Goal: Complete application form

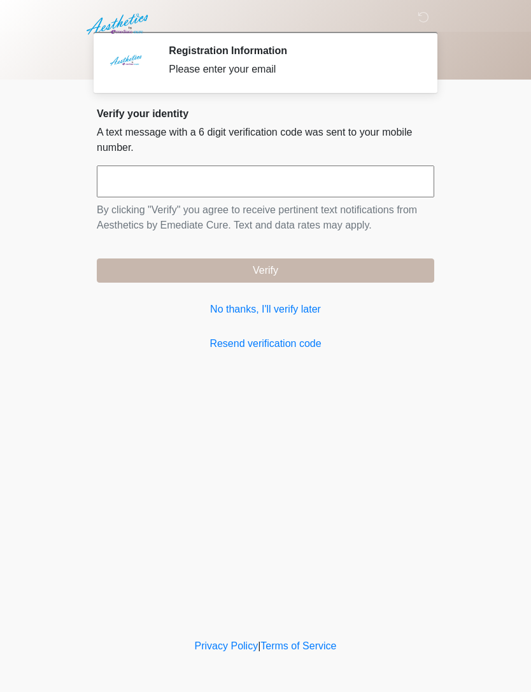
click at [299, 305] on link "No thanks, I'll verify later" at bounding box center [265, 309] width 337 height 15
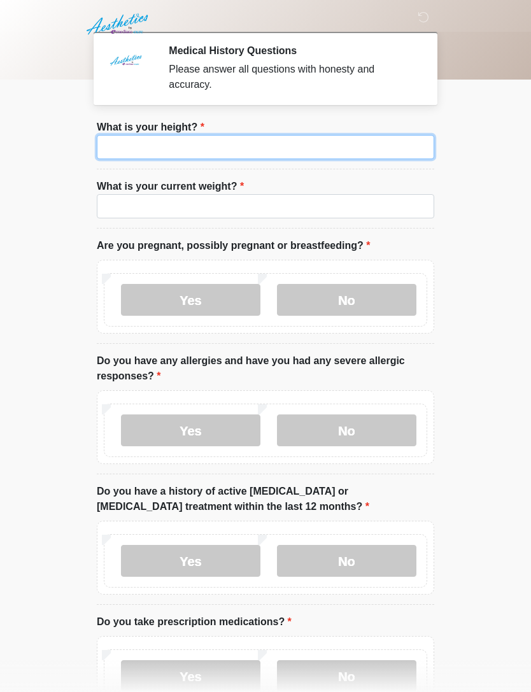
click at [382, 149] on input "What is your height?" at bounding box center [265, 147] width 337 height 24
type input "***"
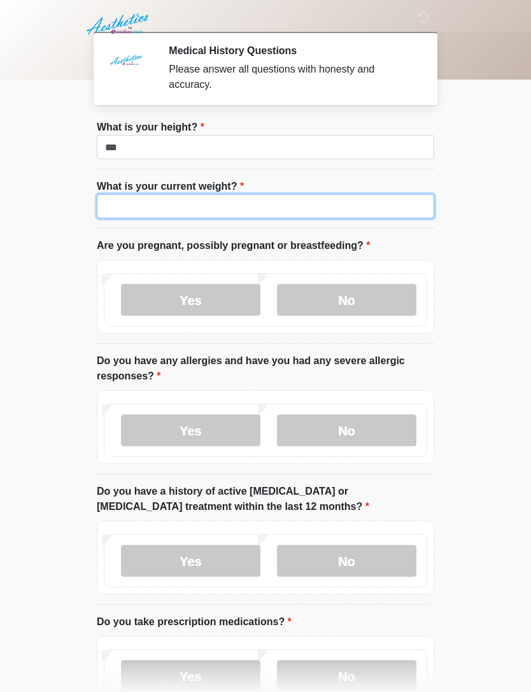
click at [305, 200] on input "What is your current weight?" at bounding box center [265, 206] width 337 height 24
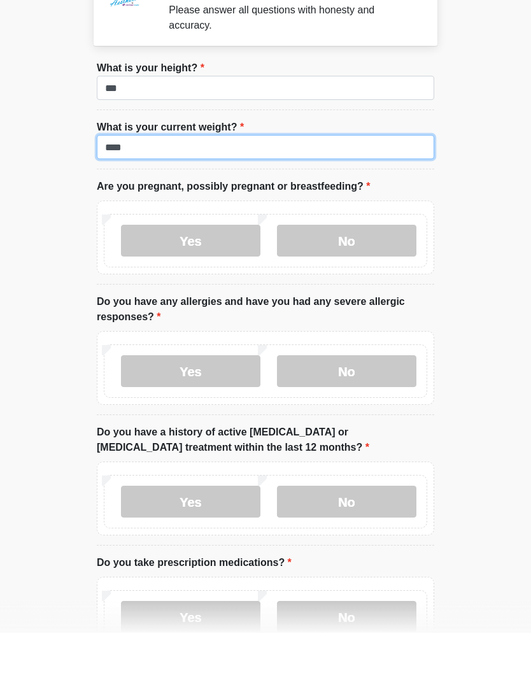
type input "***"
click at [365, 284] on label "No" at bounding box center [346, 300] width 139 height 32
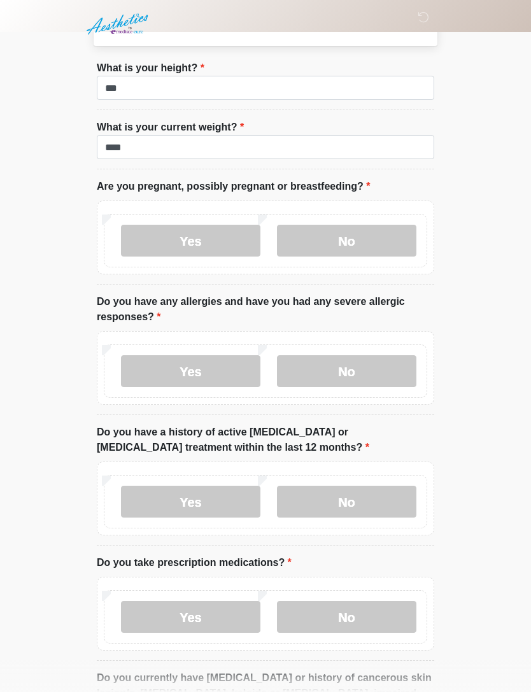
click at [362, 365] on label "No" at bounding box center [346, 371] width 139 height 32
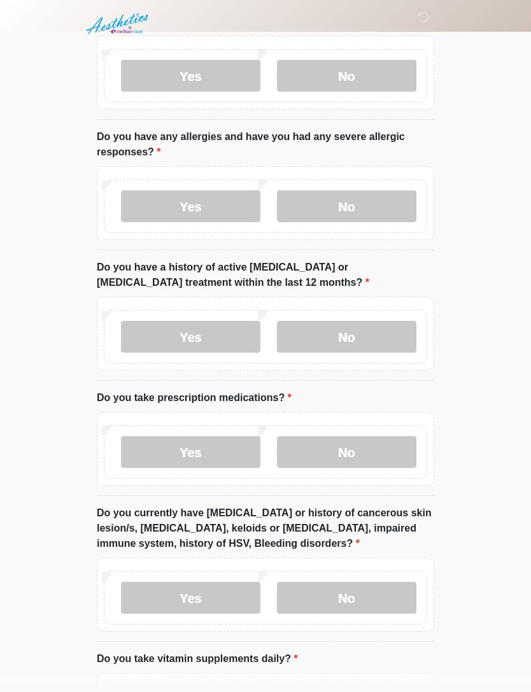
scroll to position [228, 0]
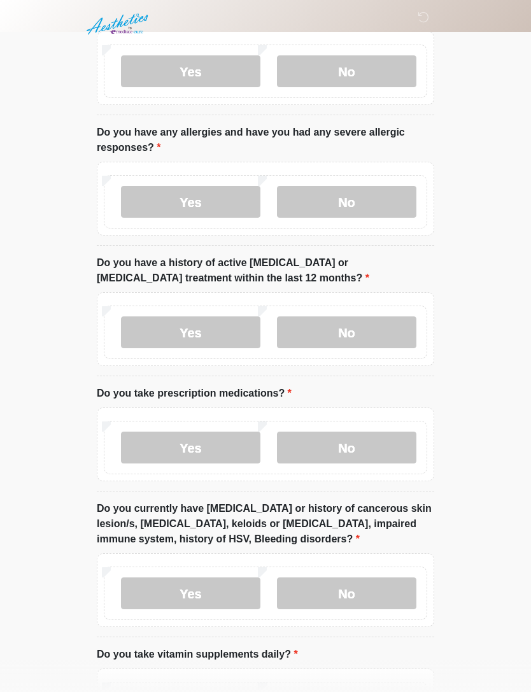
click at [403, 331] on label "No" at bounding box center [346, 332] width 139 height 32
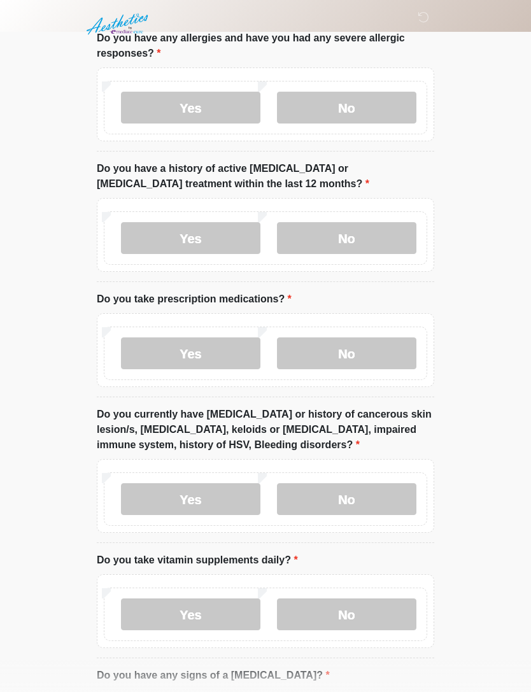
scroll to position [324, 0]
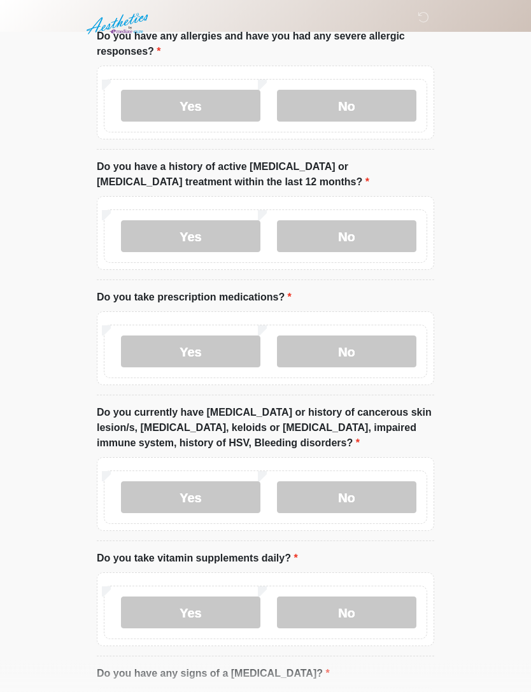
click at [376, 358] on label "No" at bounding box center [346, 352] width 139 height 32
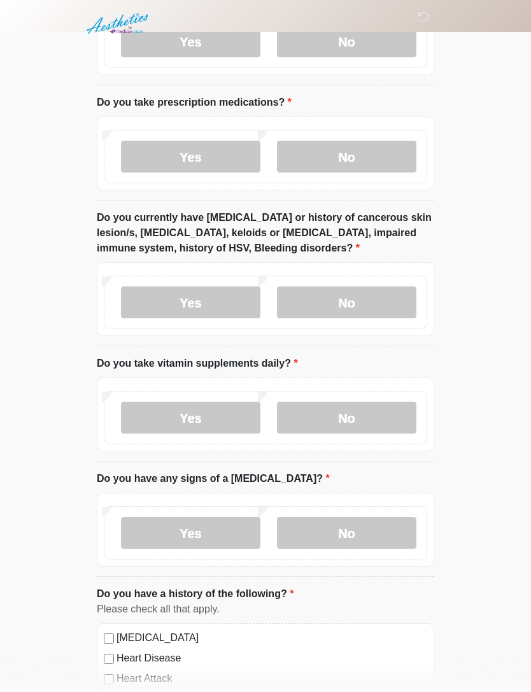
scroll to position [519, 0]
click at [395, 301] on label "No" at bounding box center [346, 302] width 139 height 32
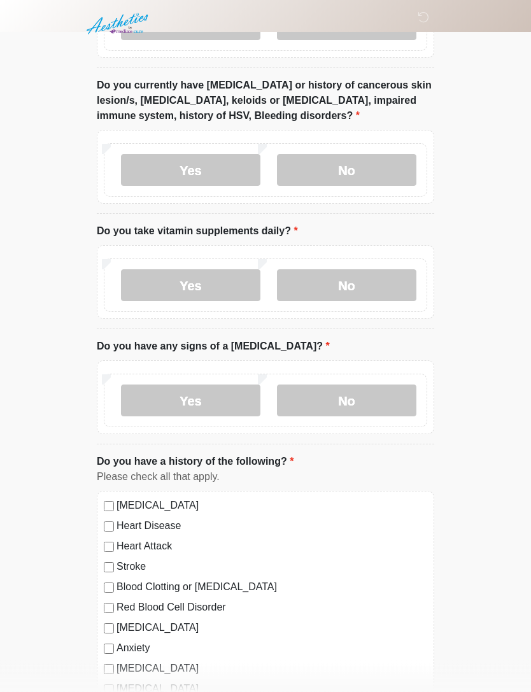
scroll to position [652, 0]
click at [369, 295] on label "No" at bounding box center [346, 285] width 139 height 32
click at [359, 396] on label "No" at bounding box center [346, 400] width 139 height 32
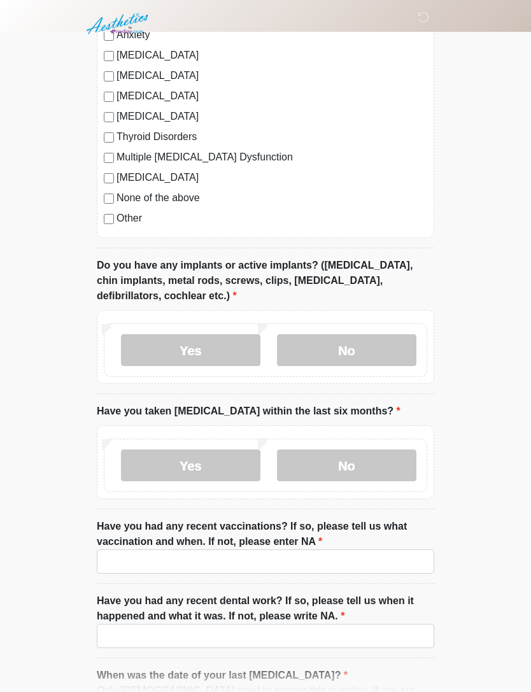
scroll to position [1264, 0]
click at [177, 200] on label "None of the above" at bounding box center [271, 197] width 310 height 15
click at [342, 342] on label "No" at bounding box center [346, 350] width 139 height 32
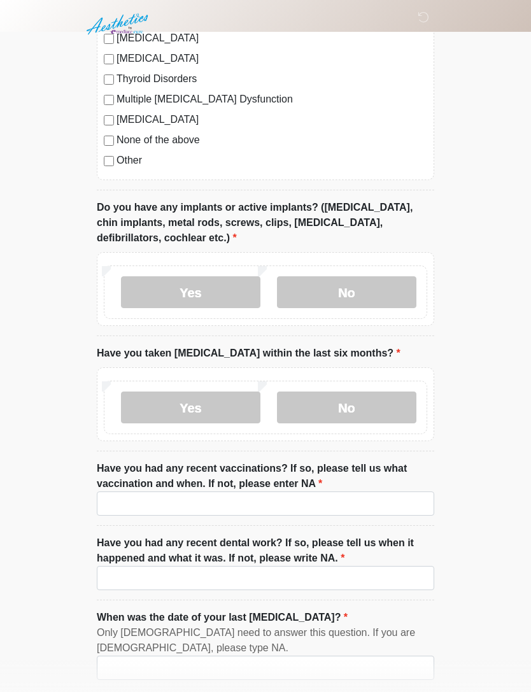
scroll to position [1378, 0]
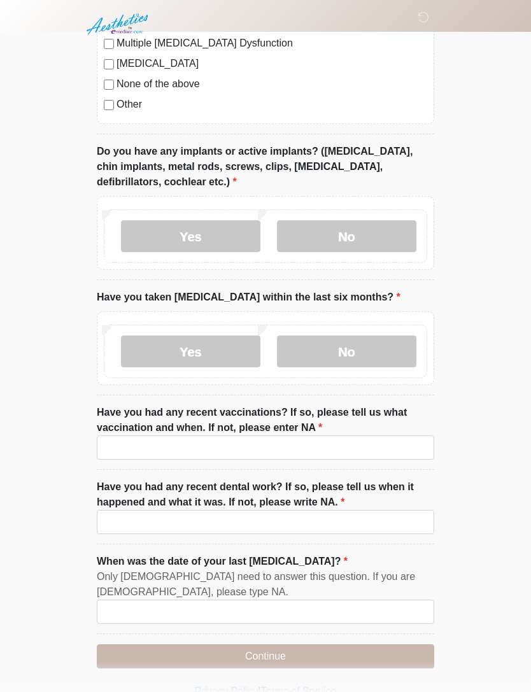
click at [364, 338] on label "No" at bounding box center [346, 351] width 139 height 32
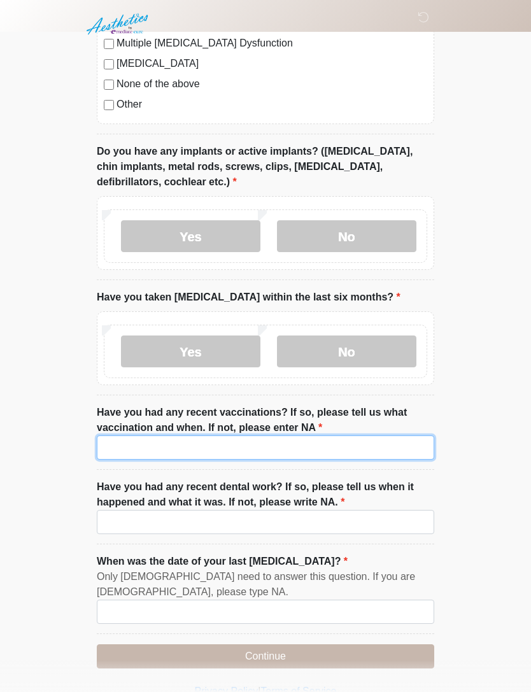
click at [310, 442] on input "Have you had any recent vaccinations? If so, please tell us what vaccination an…" at bounding box center [265, 447] width 337 height 24
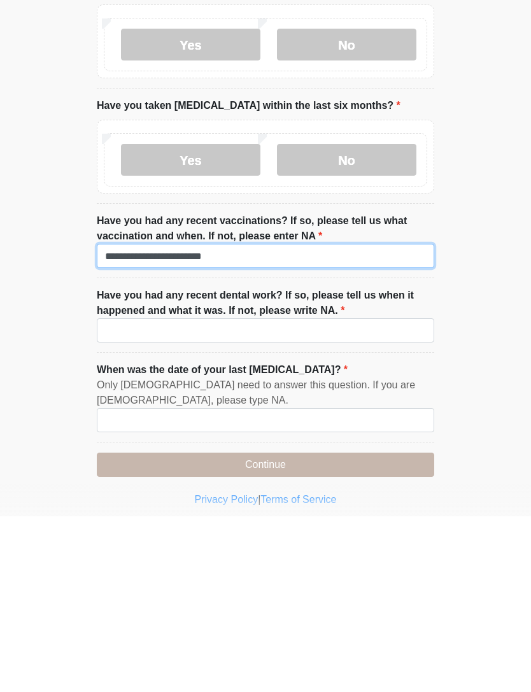
scroll to position [1419, 0]
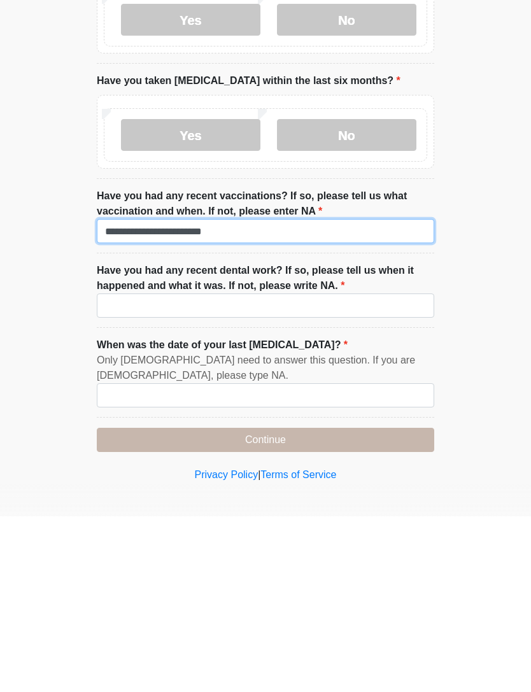
type input "**********"
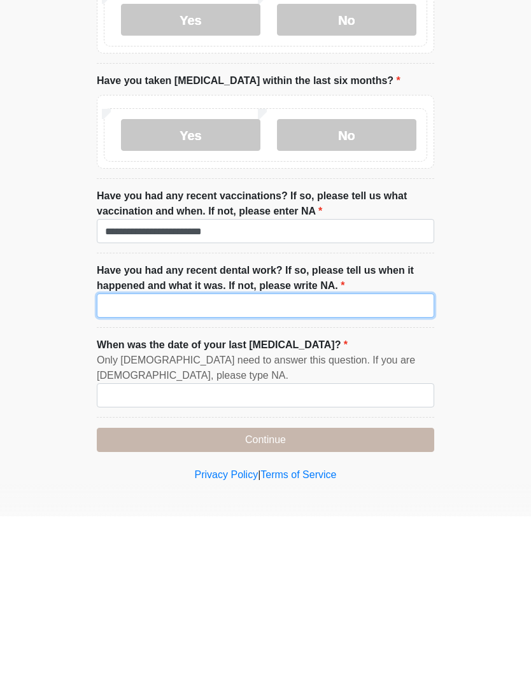
click at [391, 469] on input "Have you had any recent dental work? If so, please tell us when it happened and…" at bounding box center [265, 481] width 337 height 24
type input "**"
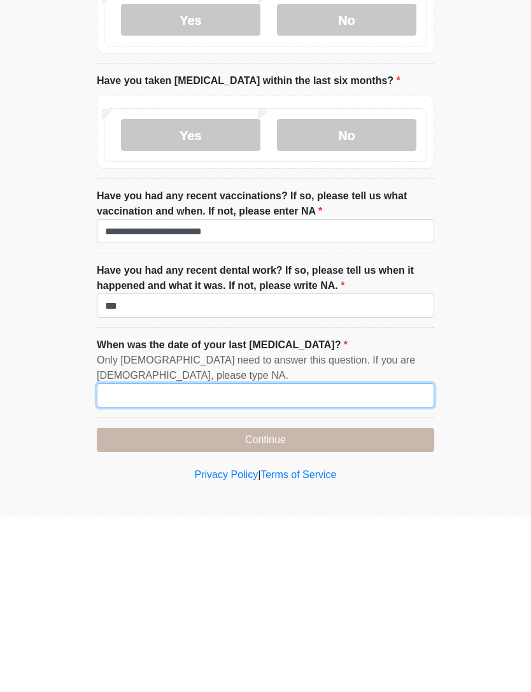
click at [359, 559] on input "When was the date of your last [MEDICAL_DATA]?" at bounding box center [265, 571] width 337 height 24
type input "*******"
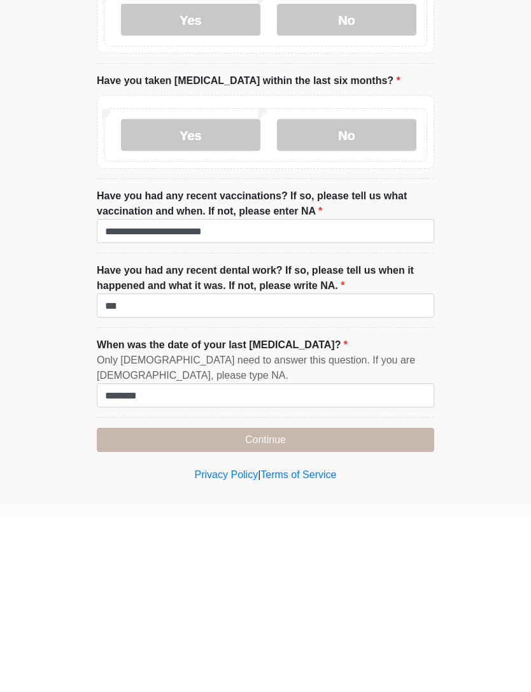
click at [368, 603] on button "Continue" at bounding box center [265, 615] width 337 height 24
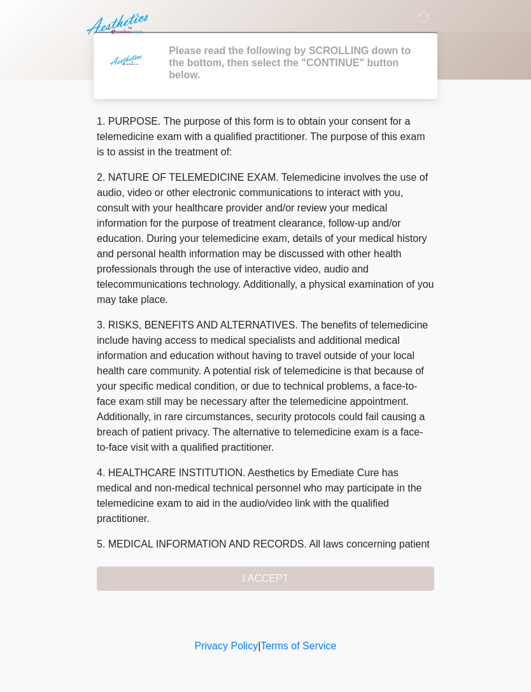
scroll to position [0, 0]
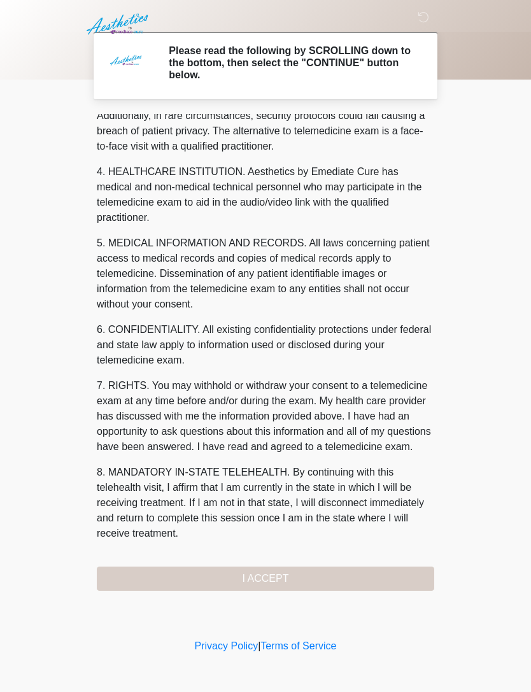
click at [352, 569] on div "1. PURPOSE. The purpose of this form is to obtain your consent for a telemedici…" at bounding box center [265, 352] width 337 height 477
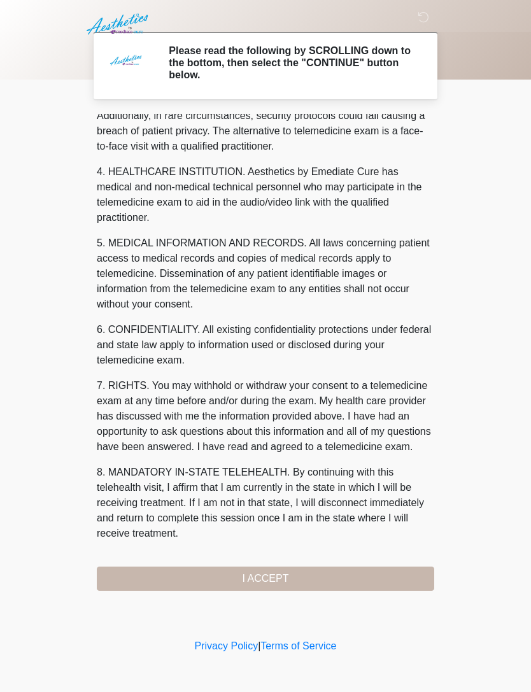
click at [352, 578] on button "I ACCEPT" at bounding box center [265, 578] width 337 height 24
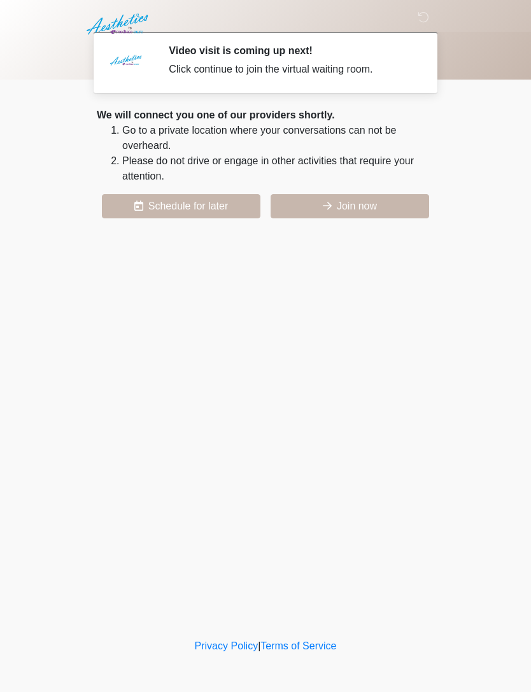
click at [359, 213] on button "Join now" at bounding box center [349, 206] width 158 height 24
